Goal: Information Seeking & Learning: Find specific fact

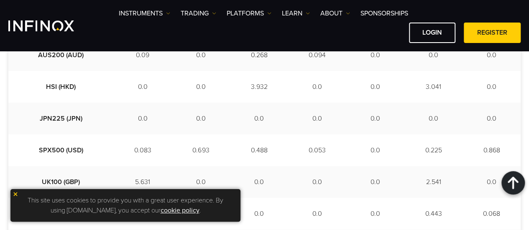
scroll to position [375, 0]
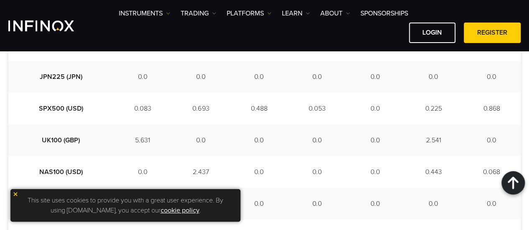
click at [16, 193] on img at bounding box center [16, 195] width 6 height 6
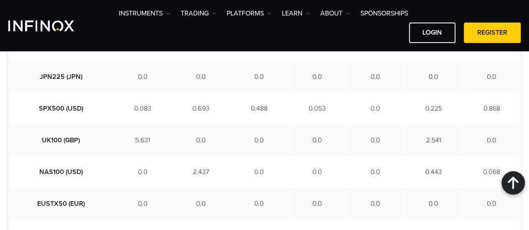
scroll to position [0, 0]
click at [177, 173] on td "2.437" at bounding box center [201, 172] width 58 height 32
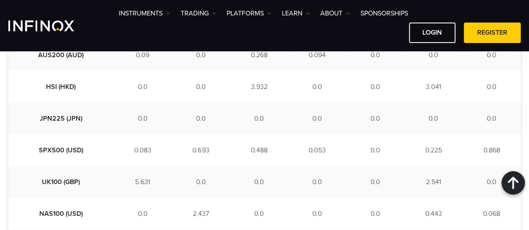
scroll to position [375, 0]
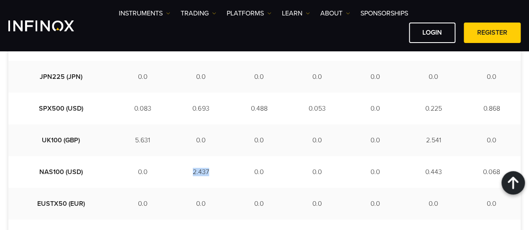
drag, startPoint x: 172, startPoint y: 171, endPoint x: 187, endPoint y: 171, distance: 14.7
click at [187, 171] on td "2.437" at bounding box center [201, 172] width 58 height 32
drag, startPoint x: 342, startPoint y: 127, endPoint x: 350, endPoint y: 118, distance: 11.8
click at [346, 127] on td "0.0" at bounding box center [375, 141] width 58 height 32
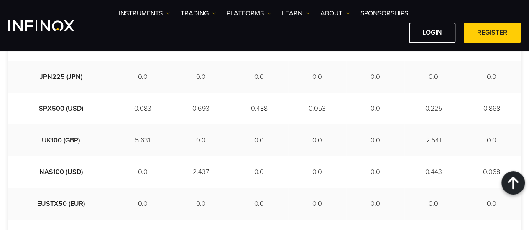
click at [359, 178] on td "0.0" at bounding box center [375, 172] width 58 height 32
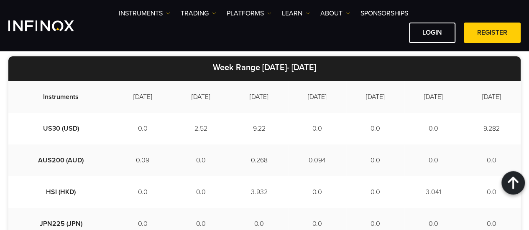
scroll to position [340, 0]
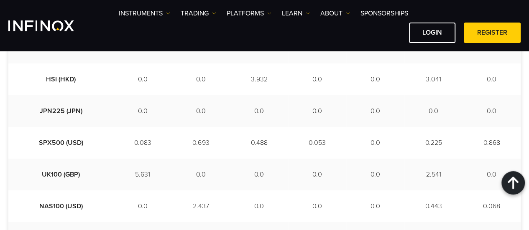
click at [434, 144] on td "0.225" at bounding box center [433, 143] width 58 height 32
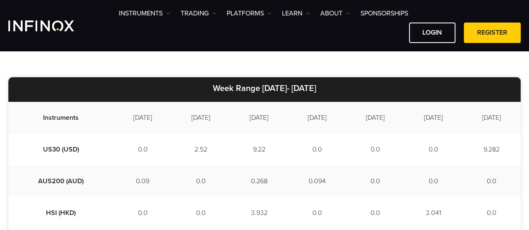
scroll to position [231, 0]
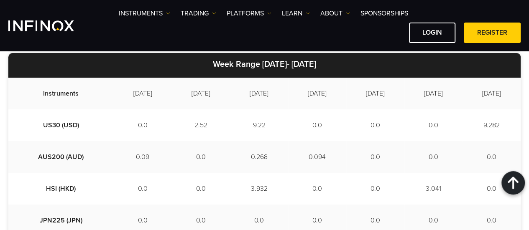
click at [422, 176] on td "3.041" at bounding box center [433, 189] width 58 height 32
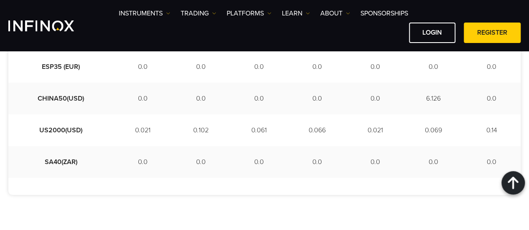
scroll to position [356, 0]
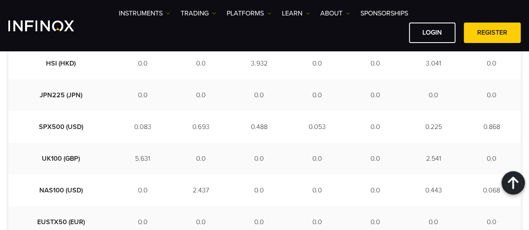
drag, startPoint x: 185, startPoint y: 169, endPoint x: 157, endPoint y: 168, distance: 28.4
click at [172, 168] on td "0.0" at bounding box center [201, 159] width 58 height 32
